Goal: Task Accomplishment & Management: Use online tool/utility

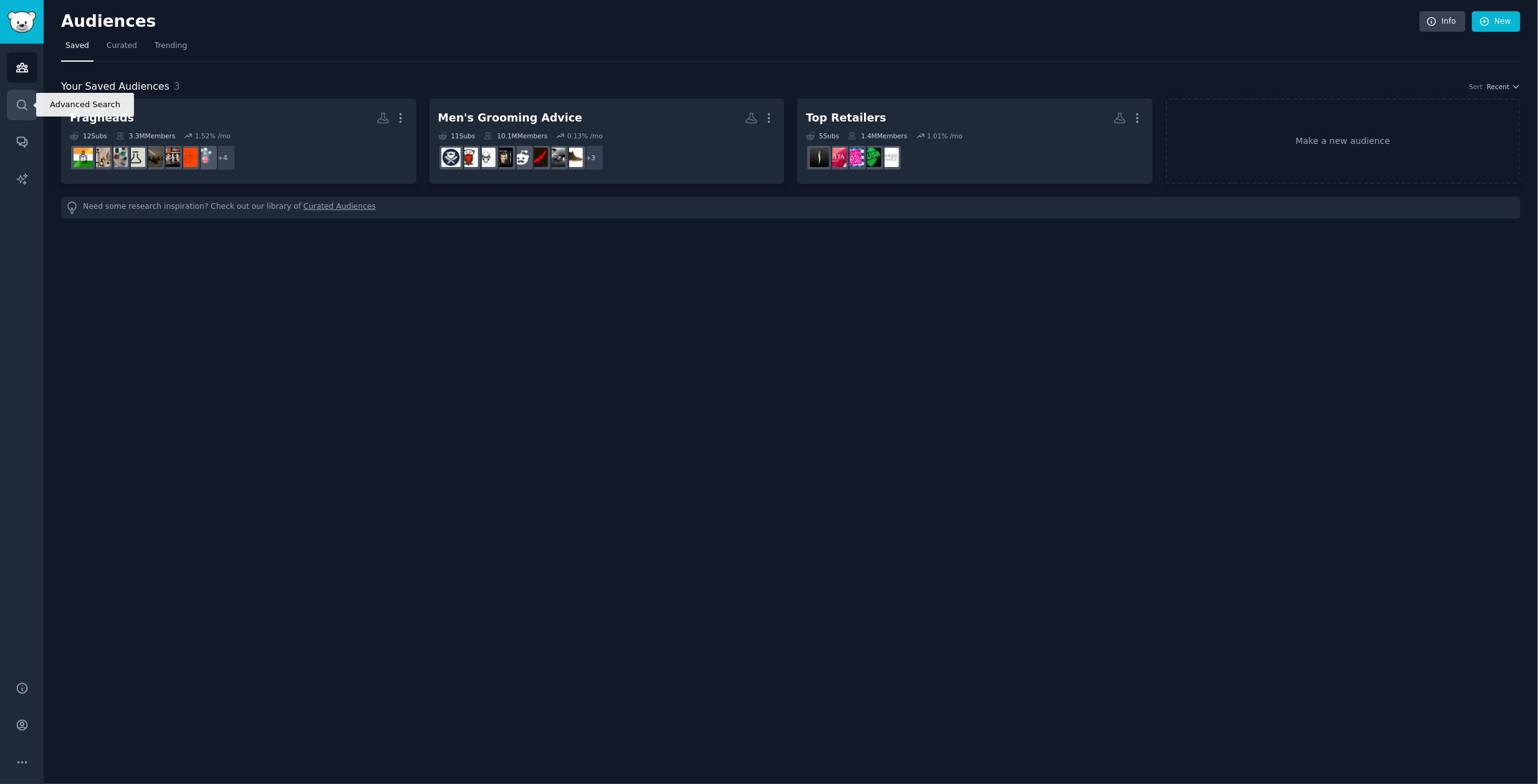
click at [18, 102] on icon "Sidebar" at bounding box center [22, 104] width 13 height 13
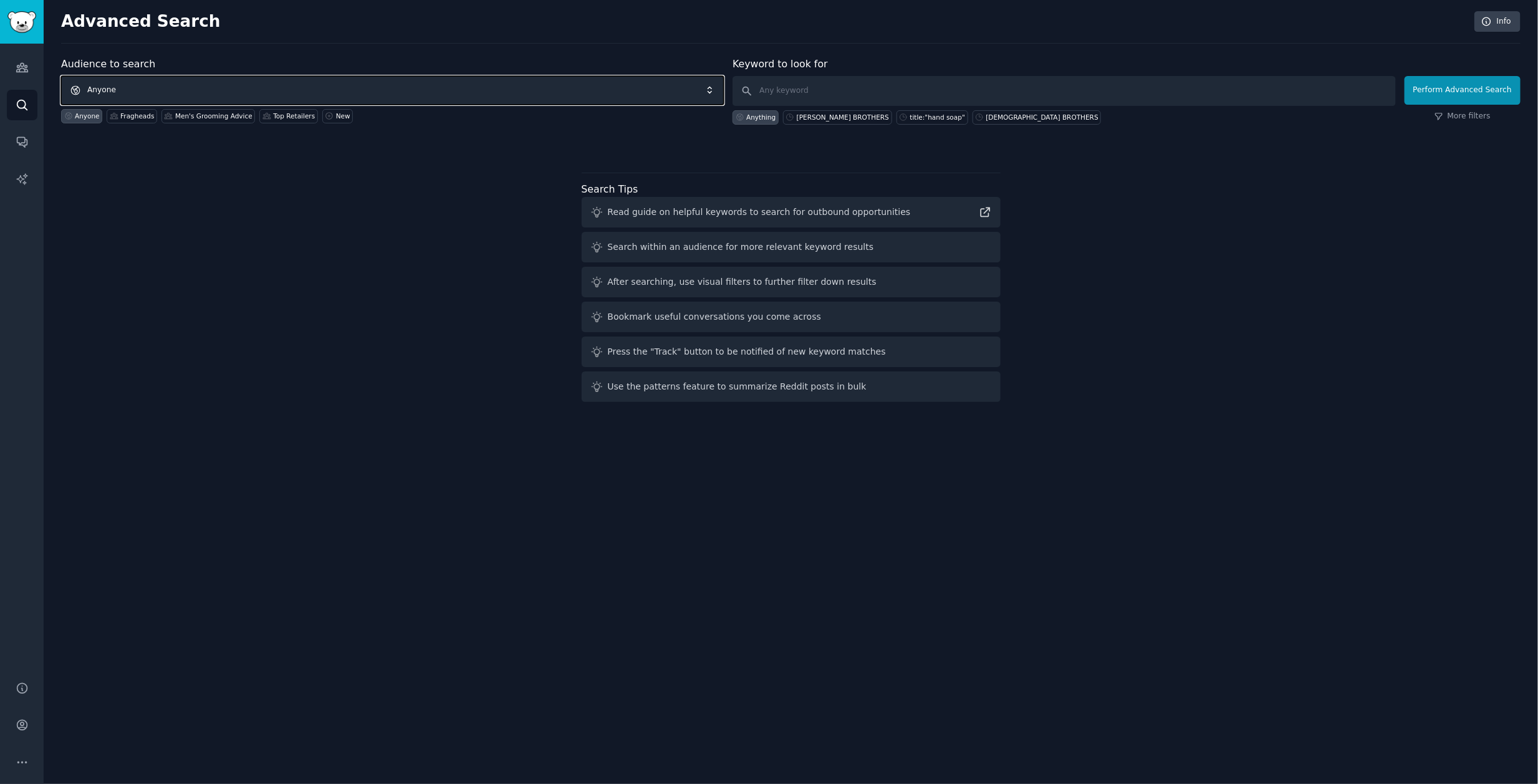
click at [207, 99] on span "Anyone" at bounding box center [392, 90] width 662 height 29
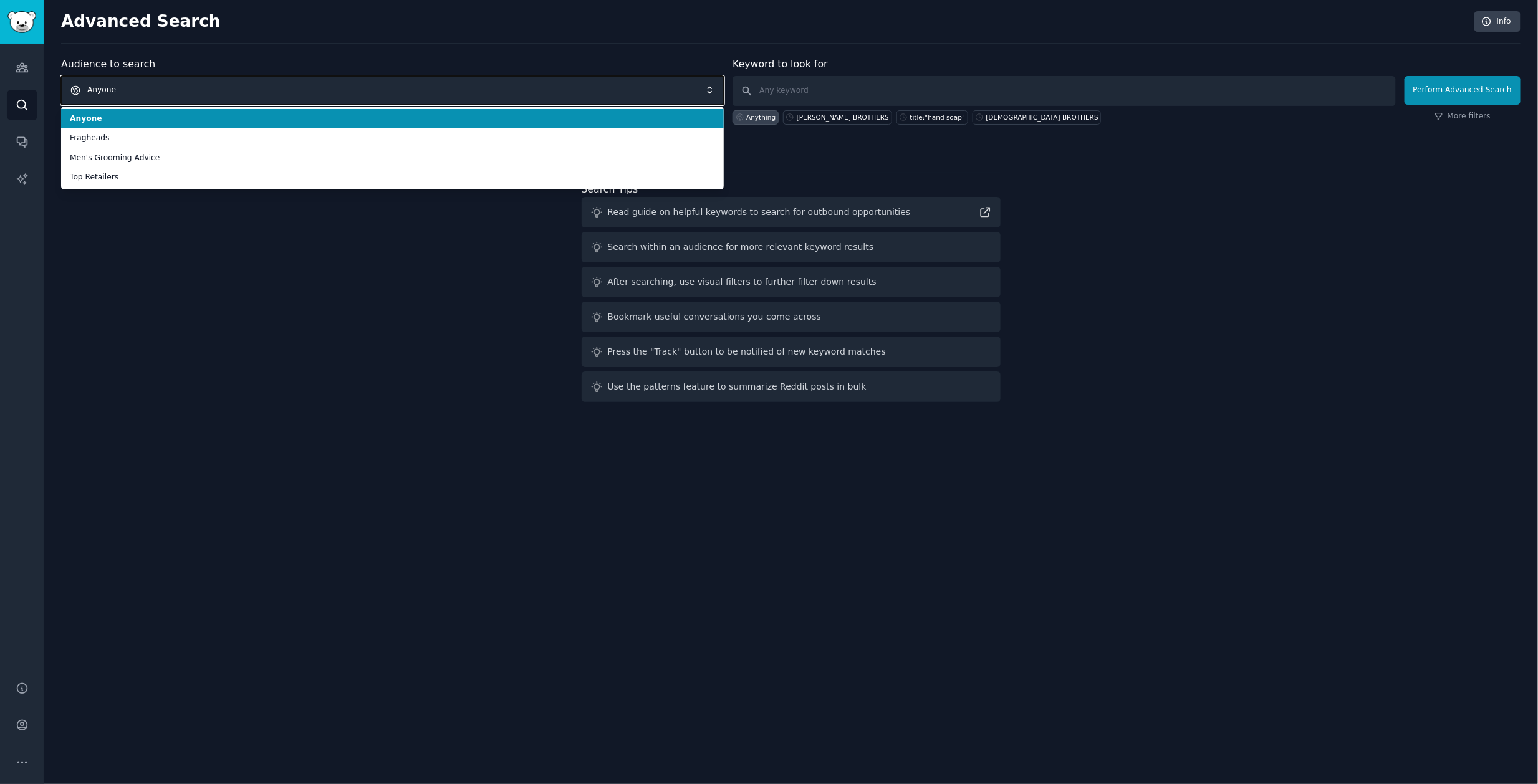
click at [185, 88] on span "Anyone" at bounding box center [392, 90] width 662 height 29
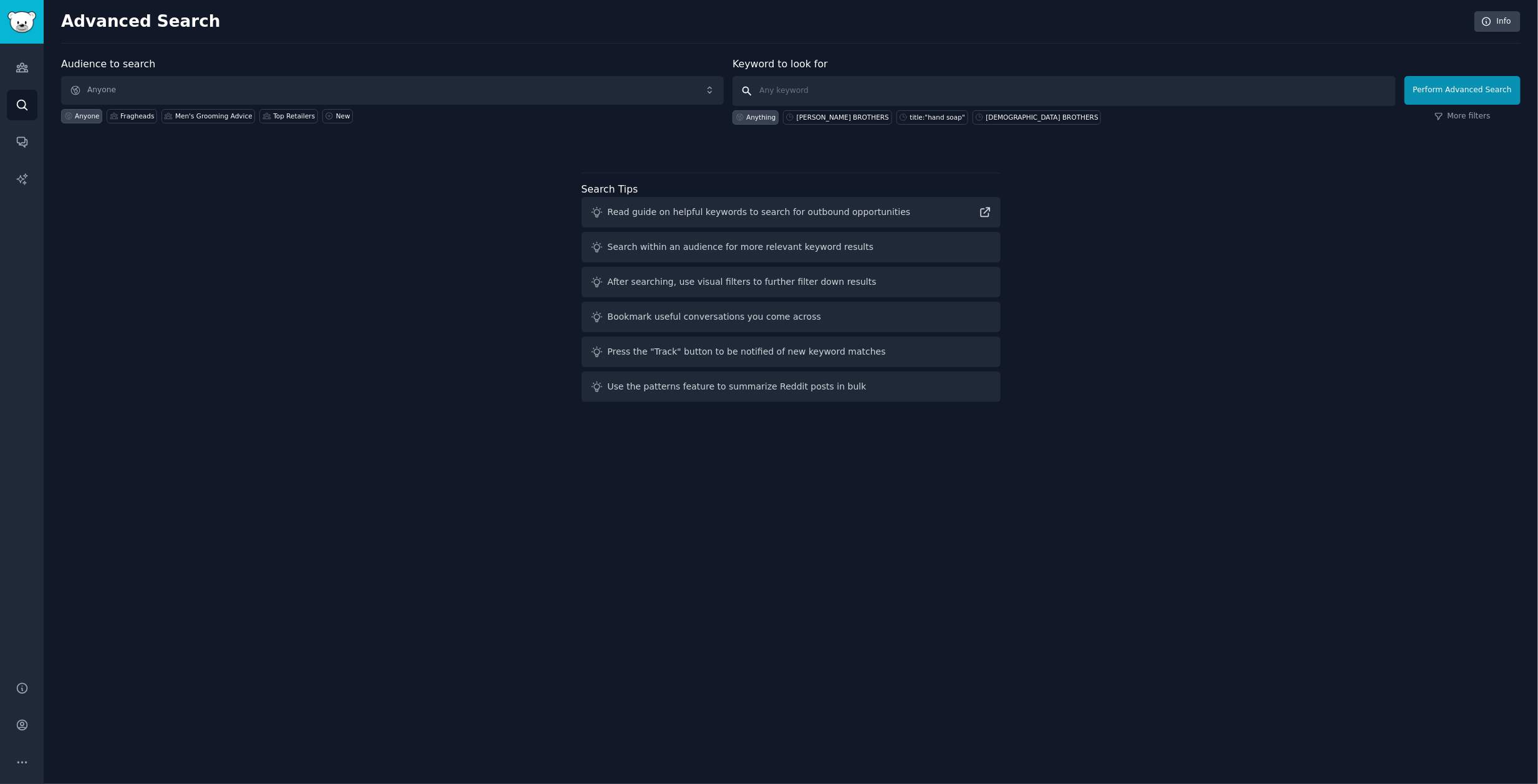
click at [811, 91] on input "text" at bounding box center [1063, 91] width 662 height 30
type input "candles"
click button "Perform Advanced Search" at bounding box center [1462, 90] width 116 height 29
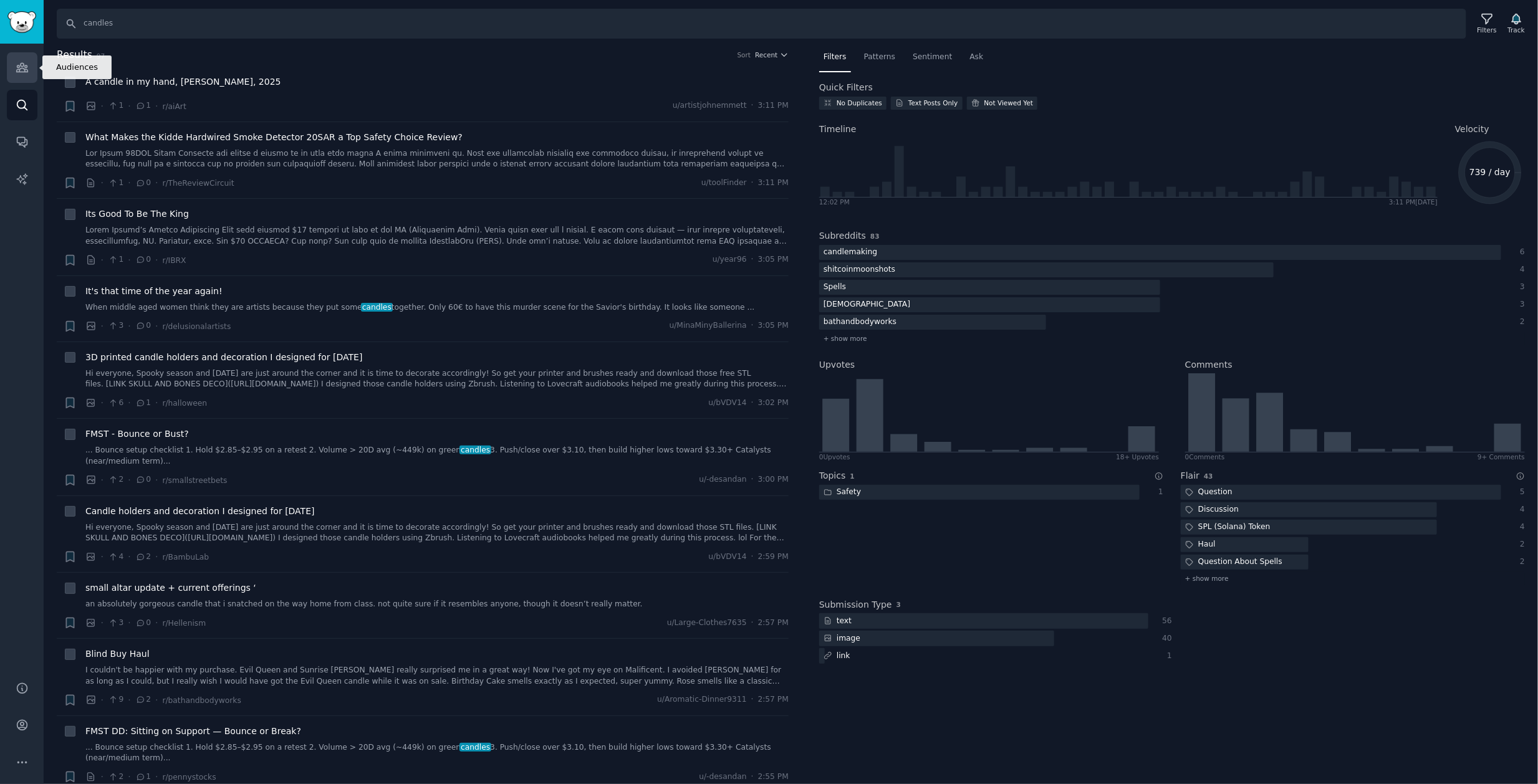
click at [21, 65] on icon "Sidebar" at bounding box center [22, 67] width 13 height 13
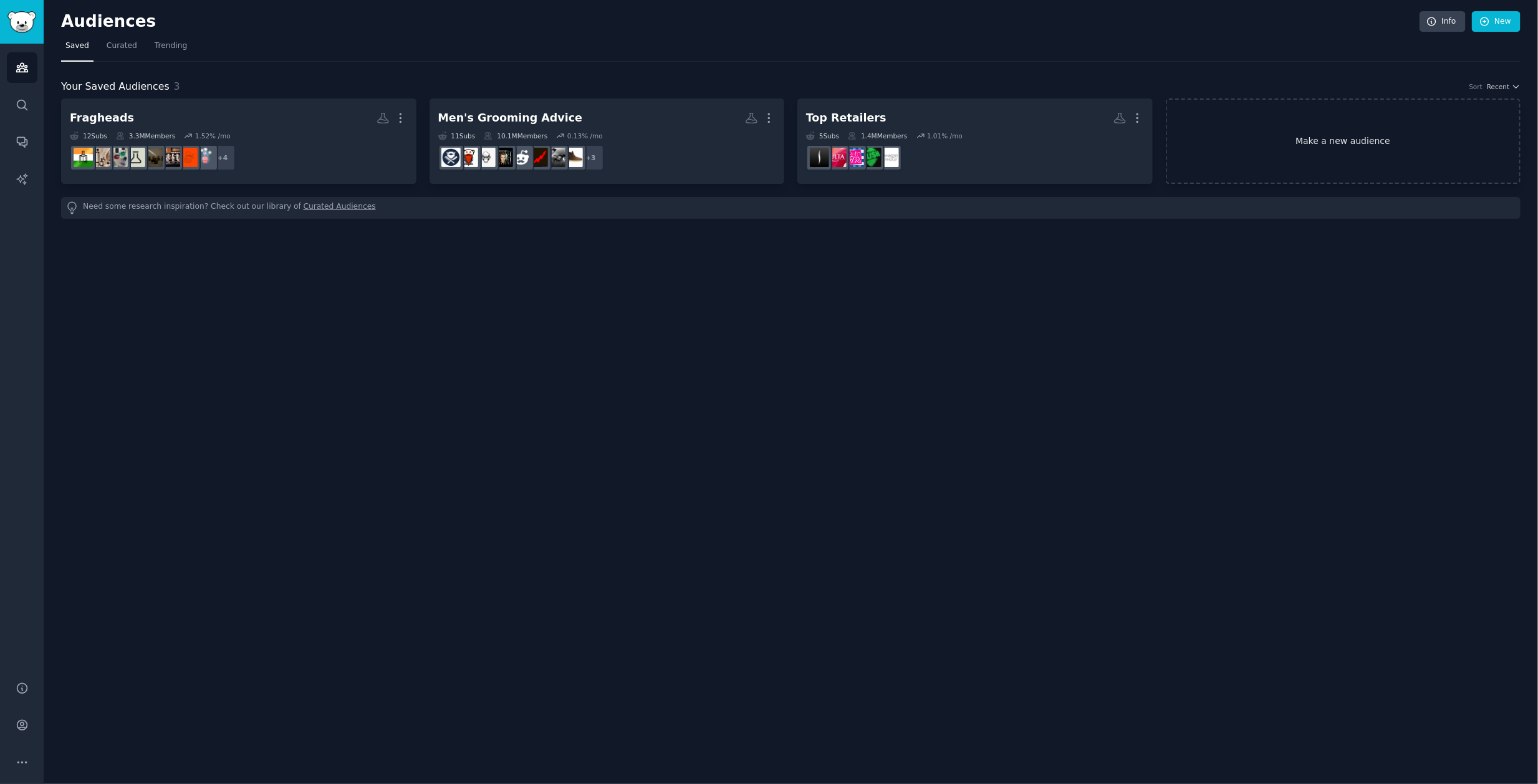
click at [1342, 142] on link "Make a new audience" at bounding box center [1343, 141] width 355 height 85
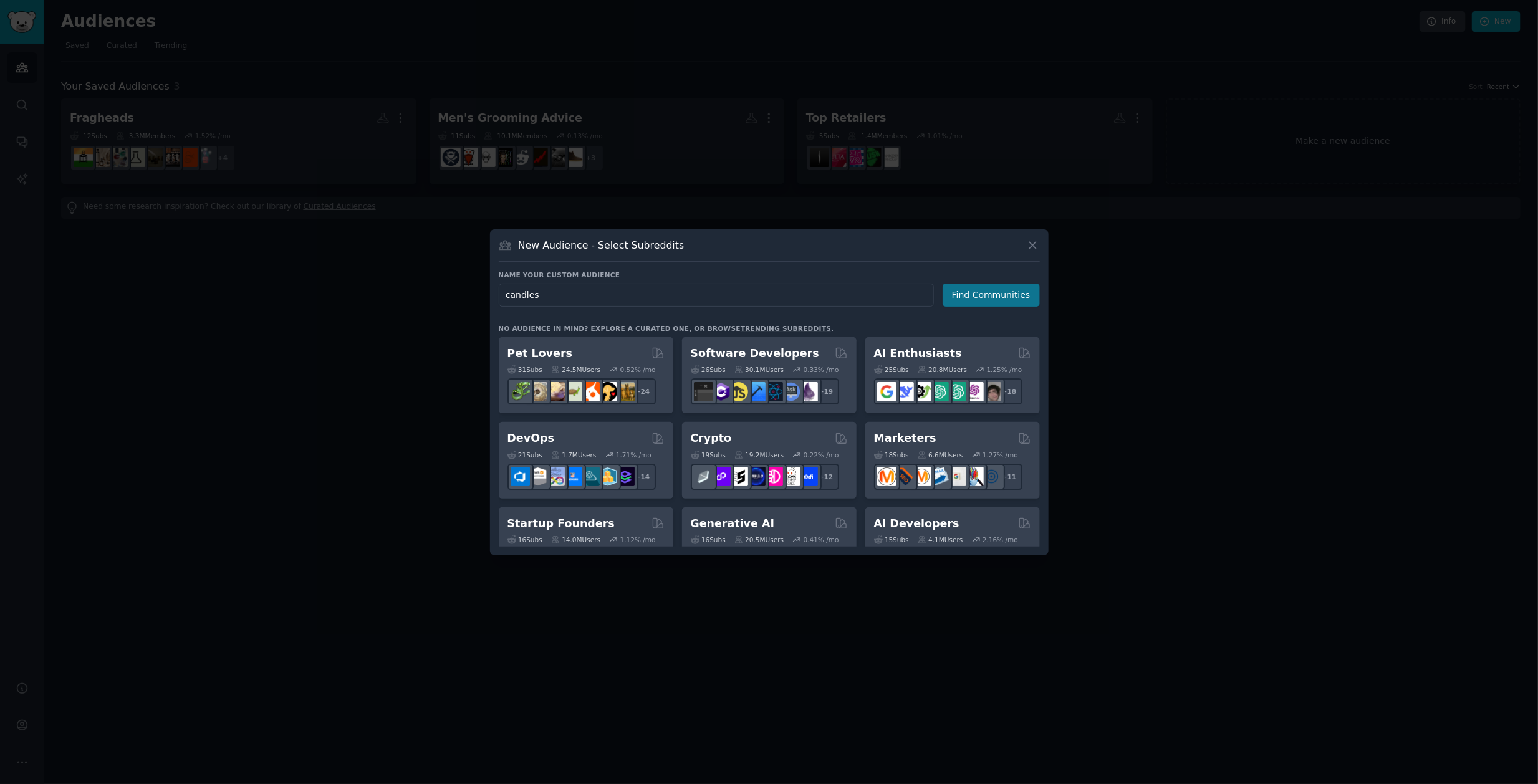
type input "candles"
click at [986, 297] on button "Find Communities" at bounding box center [991, 295] width 97 height 23
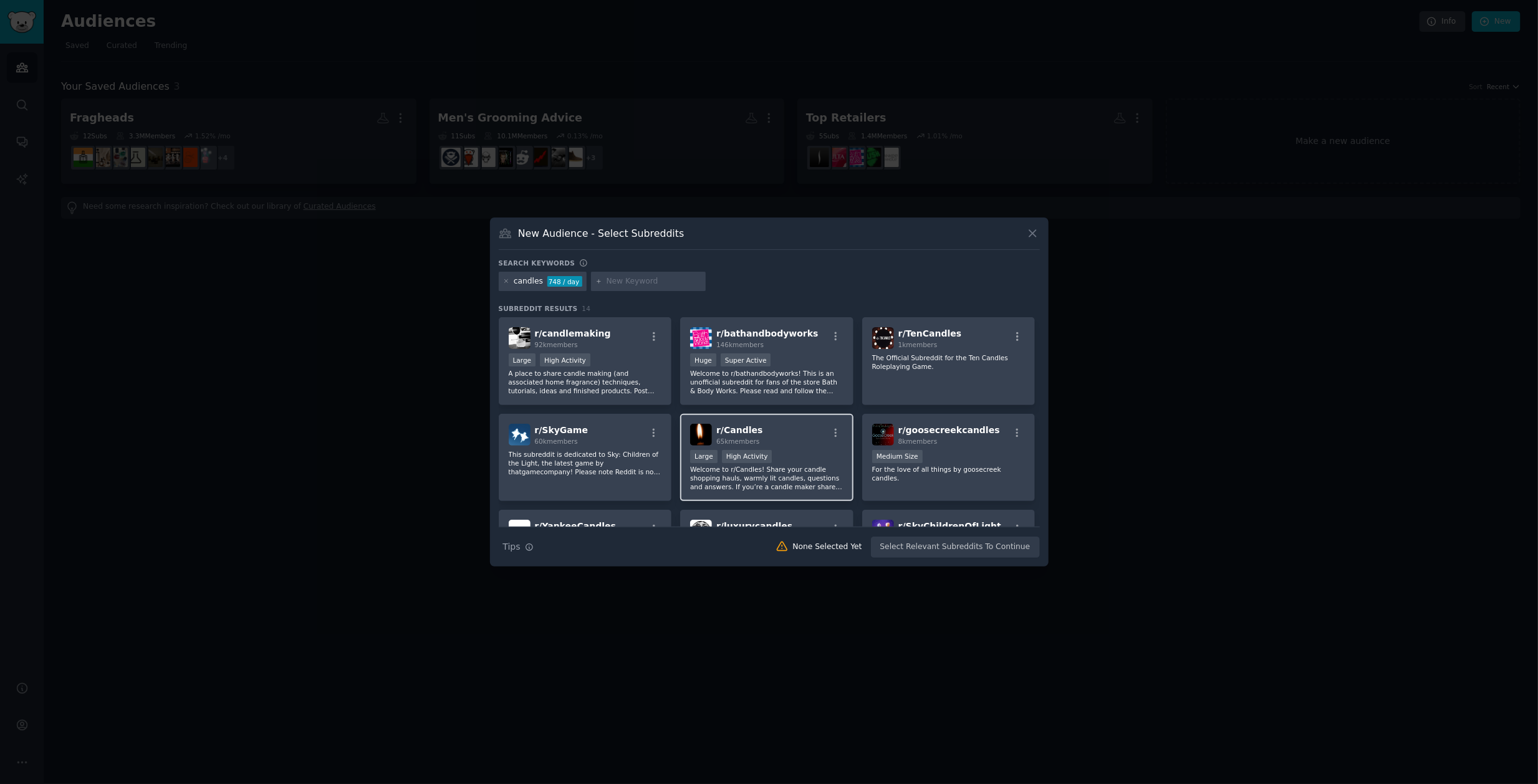
click at [777, 457] on div ">= 80th percentile for submissions / day Large High Activity" at bounding box center [767, 457] width 153 height 16
click at [1011, 562] on div "New Audience - Select Subreddits Search keywords candles 748 / day Subreddit Re…" at bounding box center [769, 392] width 559 height 349
click at [1008, 548] on button "Create Audience" at bounding box center [998, 547] width 82 height 21
